Goal: Information Seeking & Learning: Learn about a topic

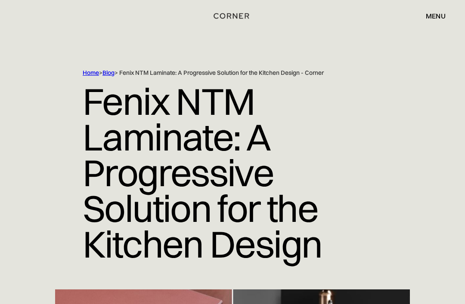
click at [437, 20] on div "menu close" at bounding box center [431, 16] width 28 height 15
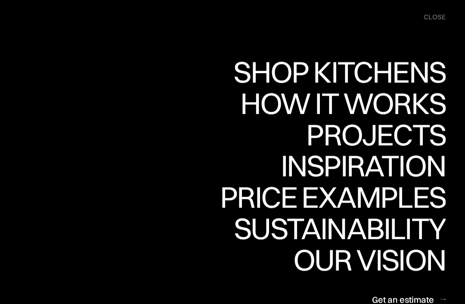
scroll to position [65, 0]
click at [417, 300] on div "Get an estimate" at bounding box center [403, 300] width 62 height 12
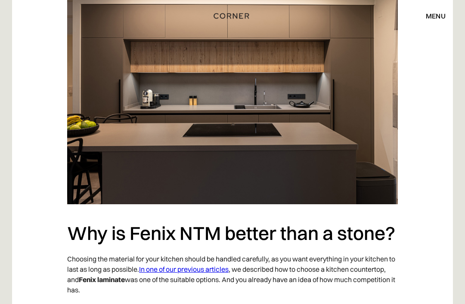
click at [434, 22] on div "menu close" at bounding box center [431, 16] width 28 height 15
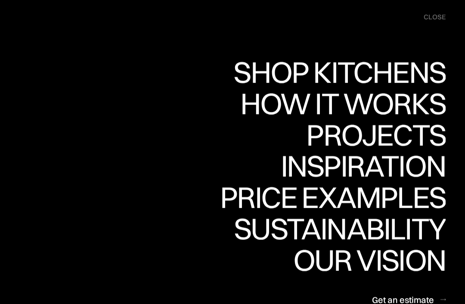
click at [436, 20] on div "close" at bounding box center [435, 16] width 22 height 9
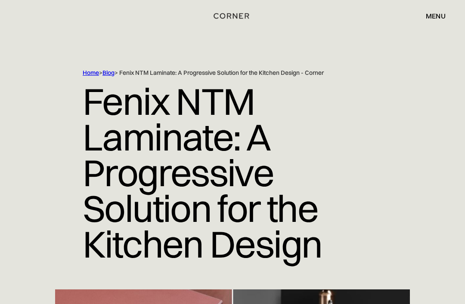
click at [91, 76] on link "Home" at bounding box center [91, 73] width 16 height 8
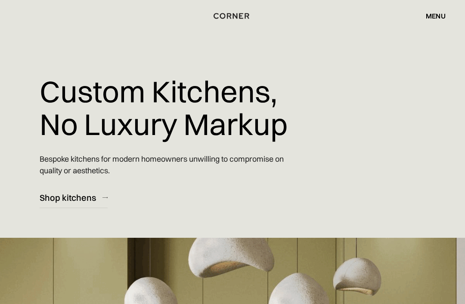
click at [436, 23] on div "menu close" at bounding box center [431, 16] width 28 height 15
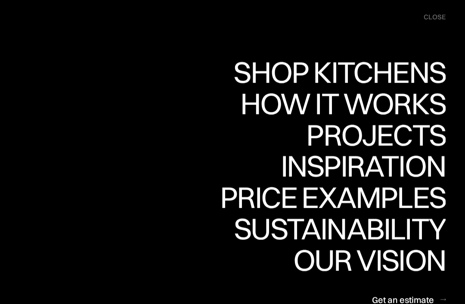
click at [435, 18] on div "close" at bounding box center [435, 16] width 22 height 9
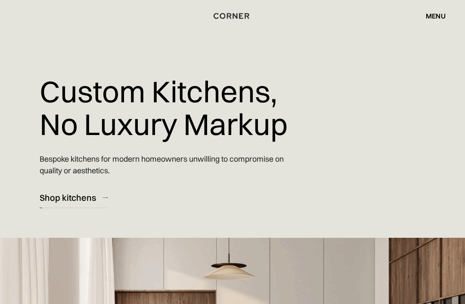
click at [97, 199] on link "Shop kitchens" at bounding box center [74, 197] width 68 height 21
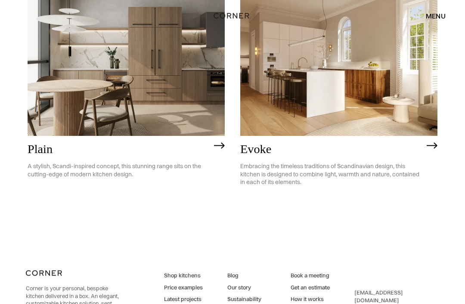
scroll to position [1914, 0]
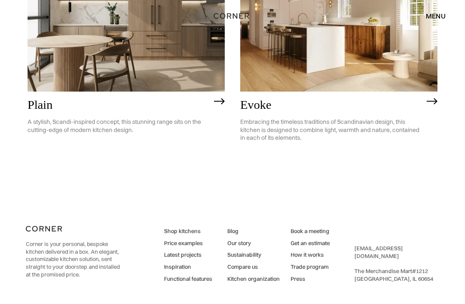
click at [245, 242] on link "Our story" at bounding box center [253, 244] width 53 height 8
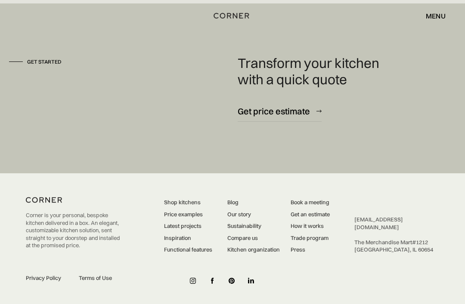
scroll to position [2254, 0]
click at [195, 230] on link "Latest projects" at bounding box center [188, 227] width 48 height 8
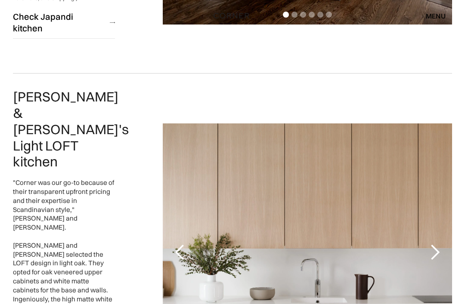
scroll to position [715, 0]
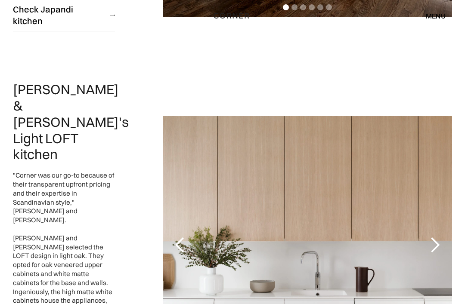
click at [446, 152] on div "next slide" at bounding box center [435, 246] width 34 height 258
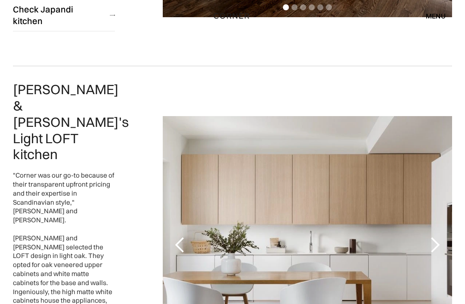
click at [441, 237] on div "next slide" at bounding box center [434, 245] width 17 height 17
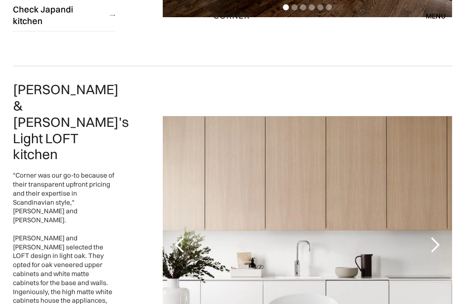
click at [442, 237] on div "next slide" at bounding box center [434, 245] width 17 height 17
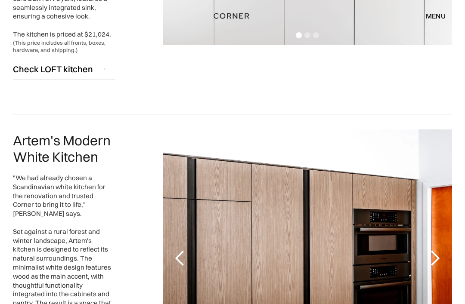
scroll to position [1052, 0]
click at [449, 133] on div "next slide" at bounding box center [435, 259] width 34 height 258
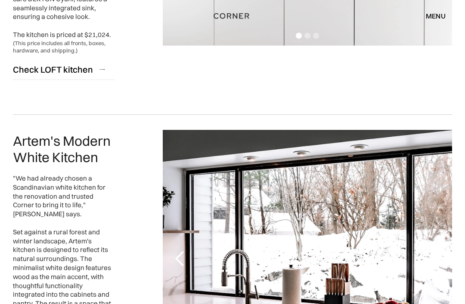
click at [462, 138] on div "Slide 3 of 5. Artem's Modern White Kitchen "We had already chosen a Scandinavia…" at bounding box center [232, 259] width 465 height 289
click at [460, 137] on div "Slide 3 of 5. Artem's Modern White Kitchen "We had already chosen a Scandinavia…" at bounding box center [232, 259] width 465 height 289
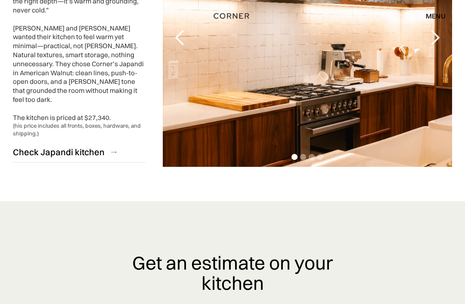
scroll to position [2335, 0]
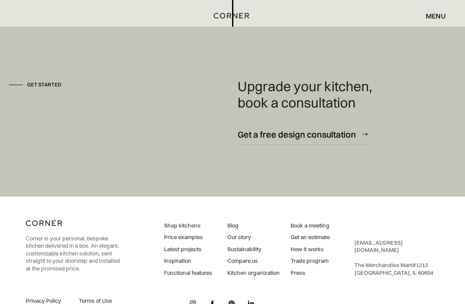
scroll to position [2245, 0]
click at [183, 262] on link "Inspiration" at bounding box center [188, 261] width 48 height 8
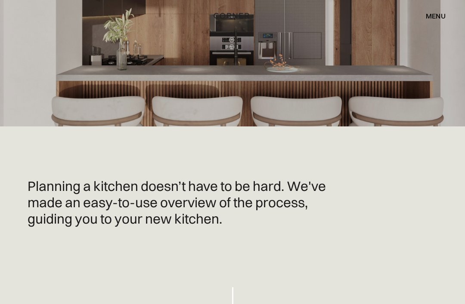
scroll to position [0, 0]
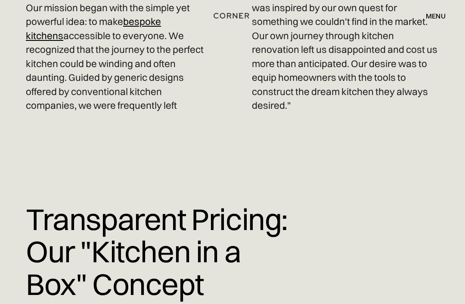
scroll to position [614, 0]
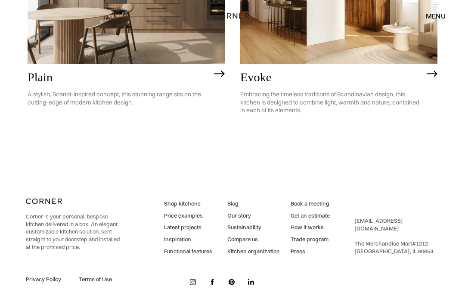
click at [265, 248] on link "Kitchen organization" at bounding box center [253, 252] width 53 height 8
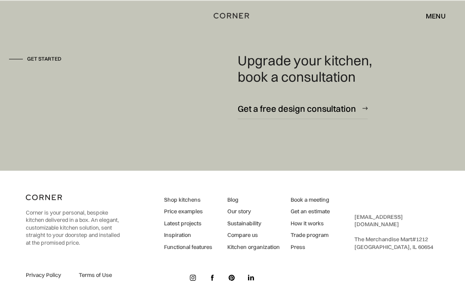
scroll to position [2463, 0]
click at [240, 204] on link "Blog" at bounding box center [253, 201] width 53 height 8
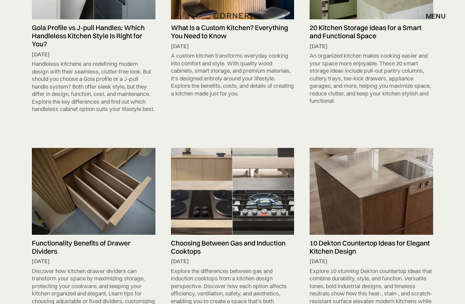
scroll to position [190, 0]
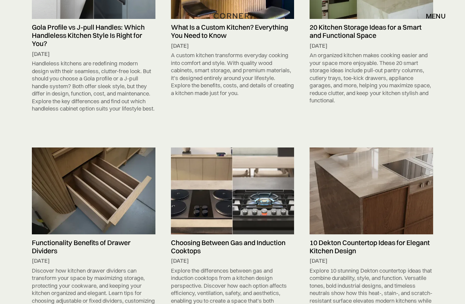
click at [390, 251] on h5 "10 Dekton Countertop Ideas for Elegant Kitchen Design" at bounding box center [372, 247] width 124 height 16
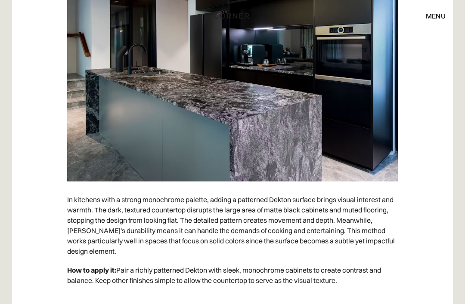
scroll to position [2793, 0]
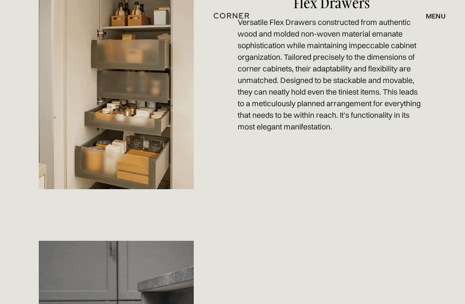
scroll to position [594, 0]
